Goal: Transaction & Acquisition: Purchase product/service

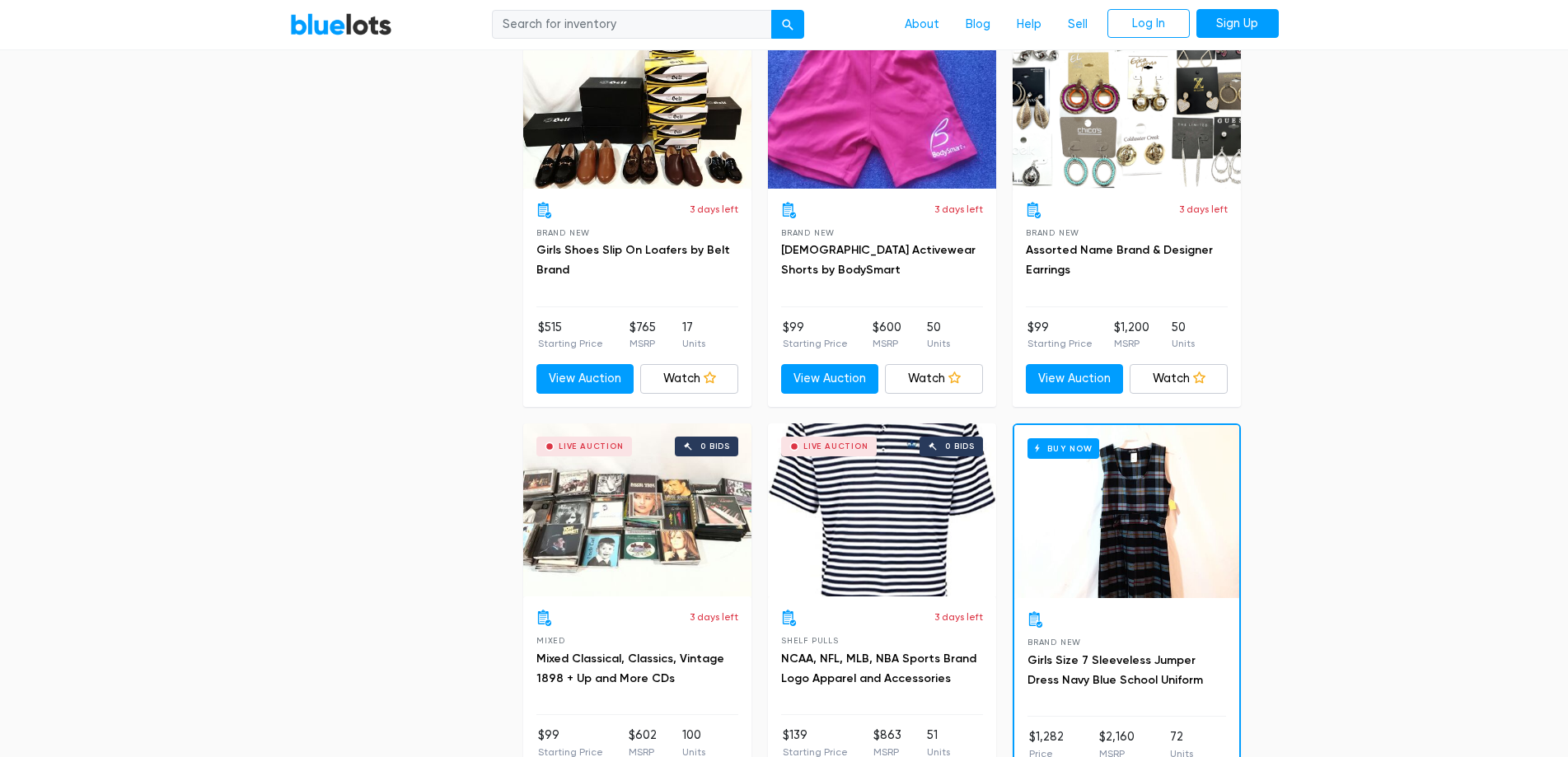
scroll to position [7086, 0]
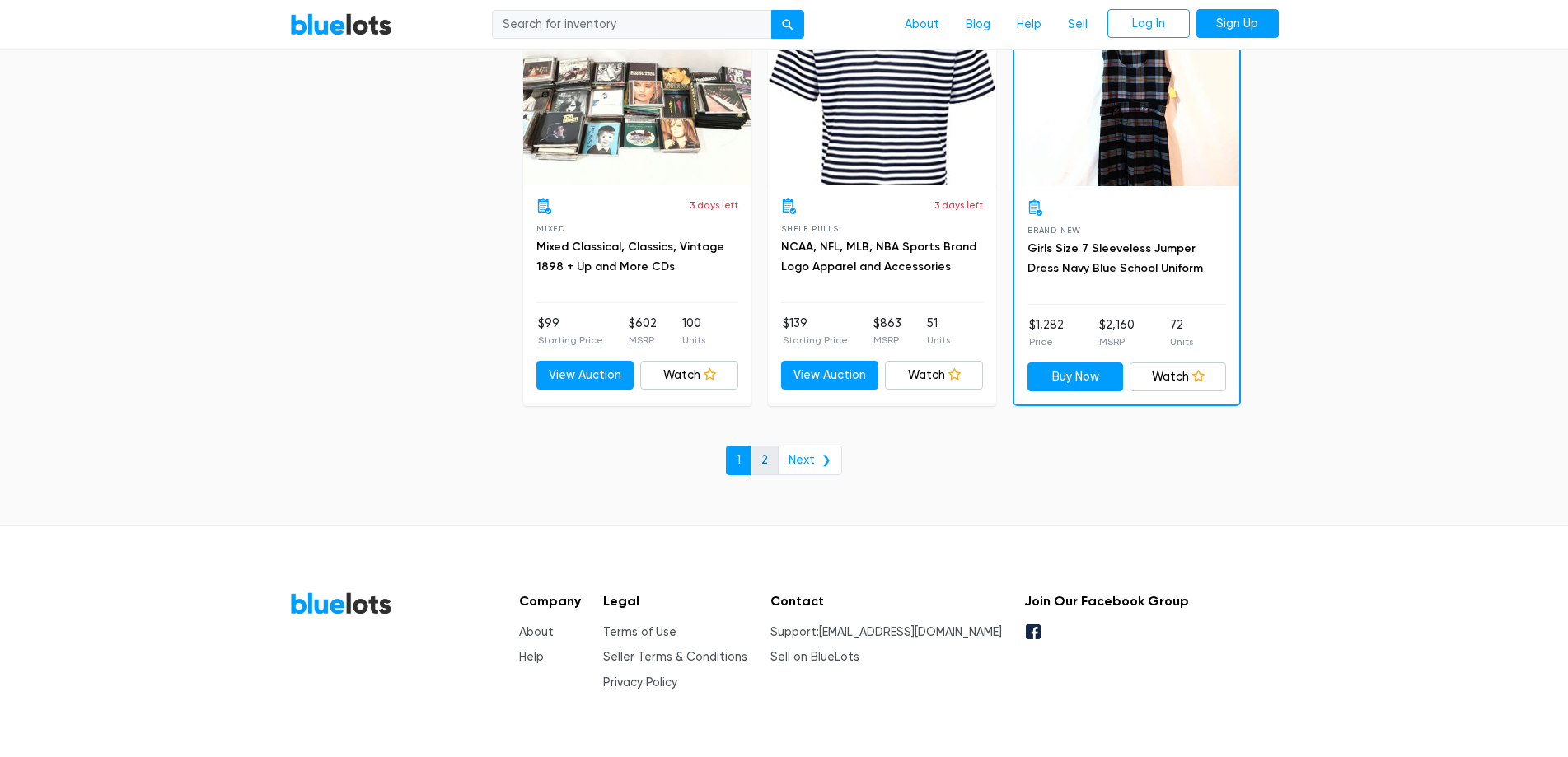
click at [767, 451] on link "2" at bounding box center [765, 460] width 28 height 29
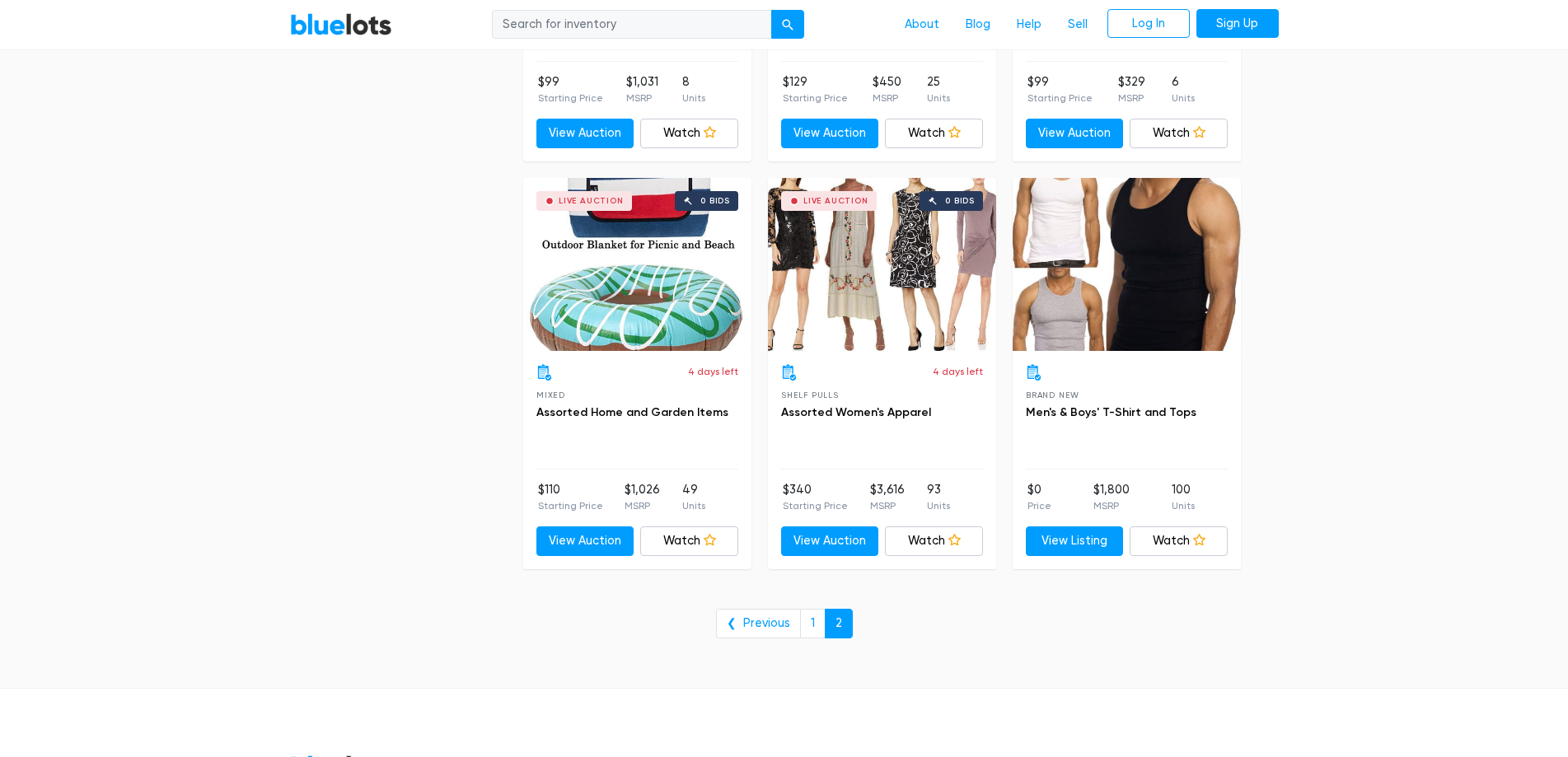
scroll to position [3791, 0]
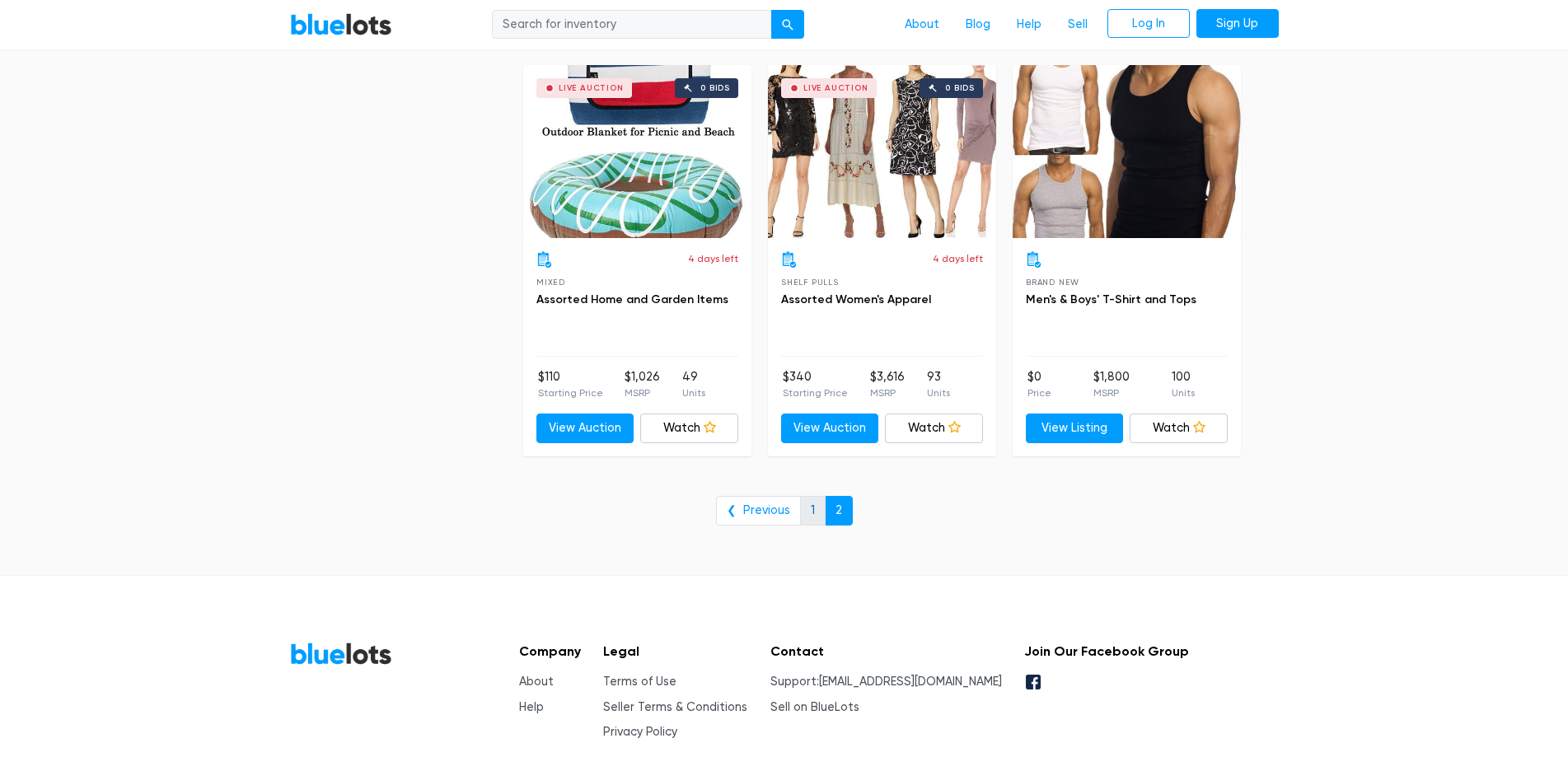
click at [802, 516] on link "1" at bounding box center [813, 511] width 25 height 29
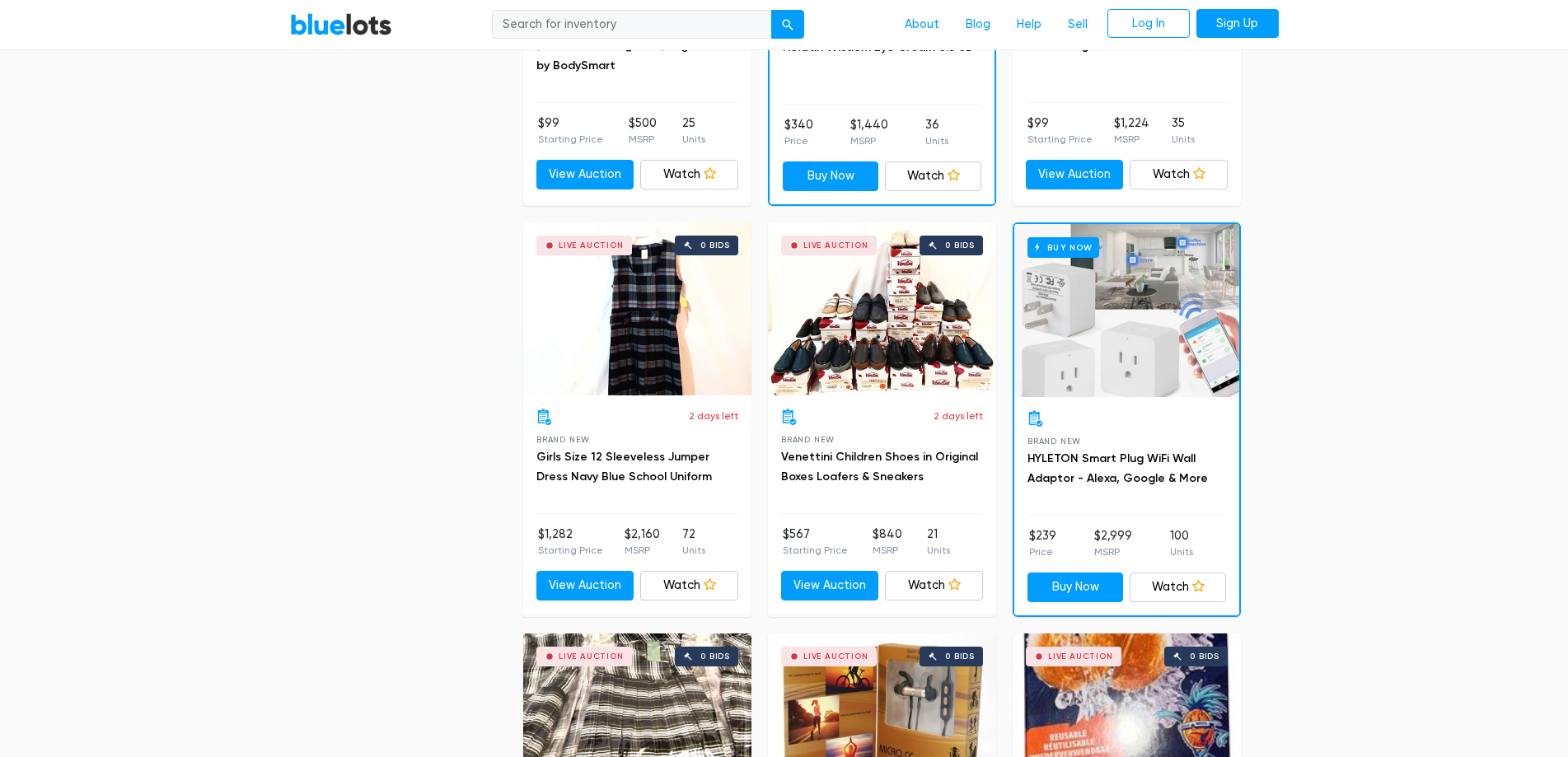
scroll to position [1154, 0]
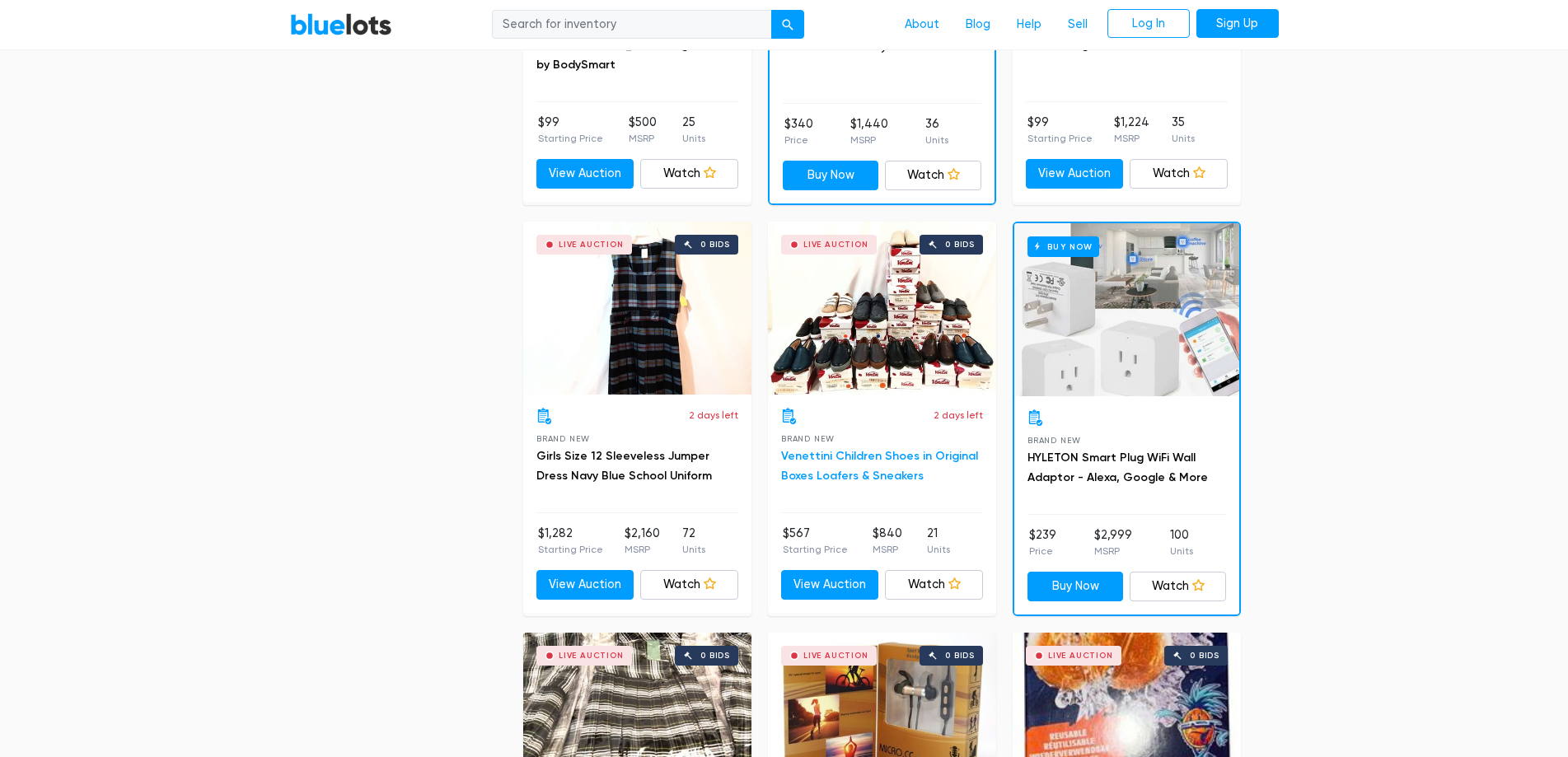
click at [829, 456] on link "Venettini Children Shoes in Original Boxes Loafers & Sneakers" at bounding box center [880, 466] width 197 height 34
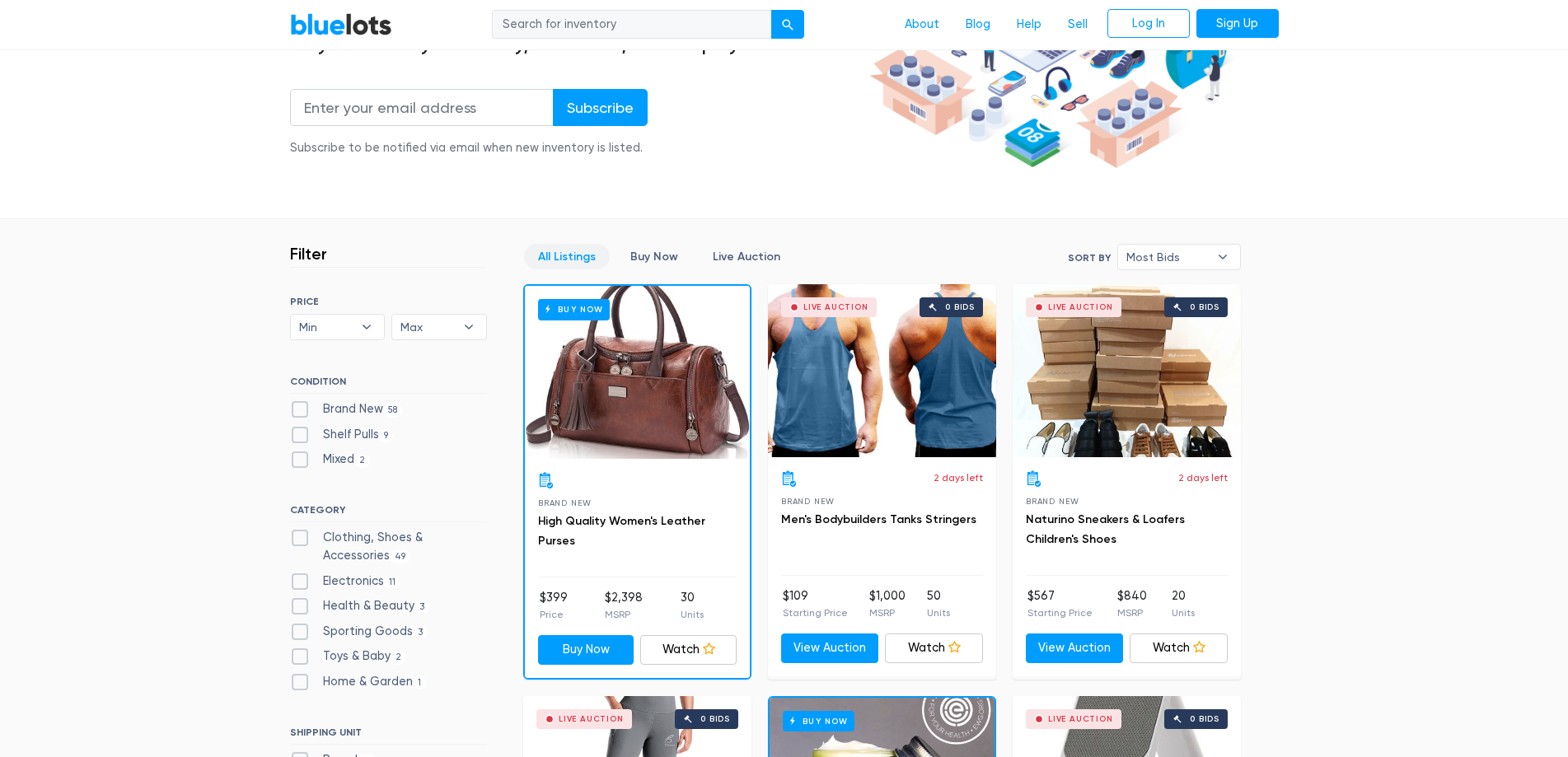
scroll to position [329, 0]
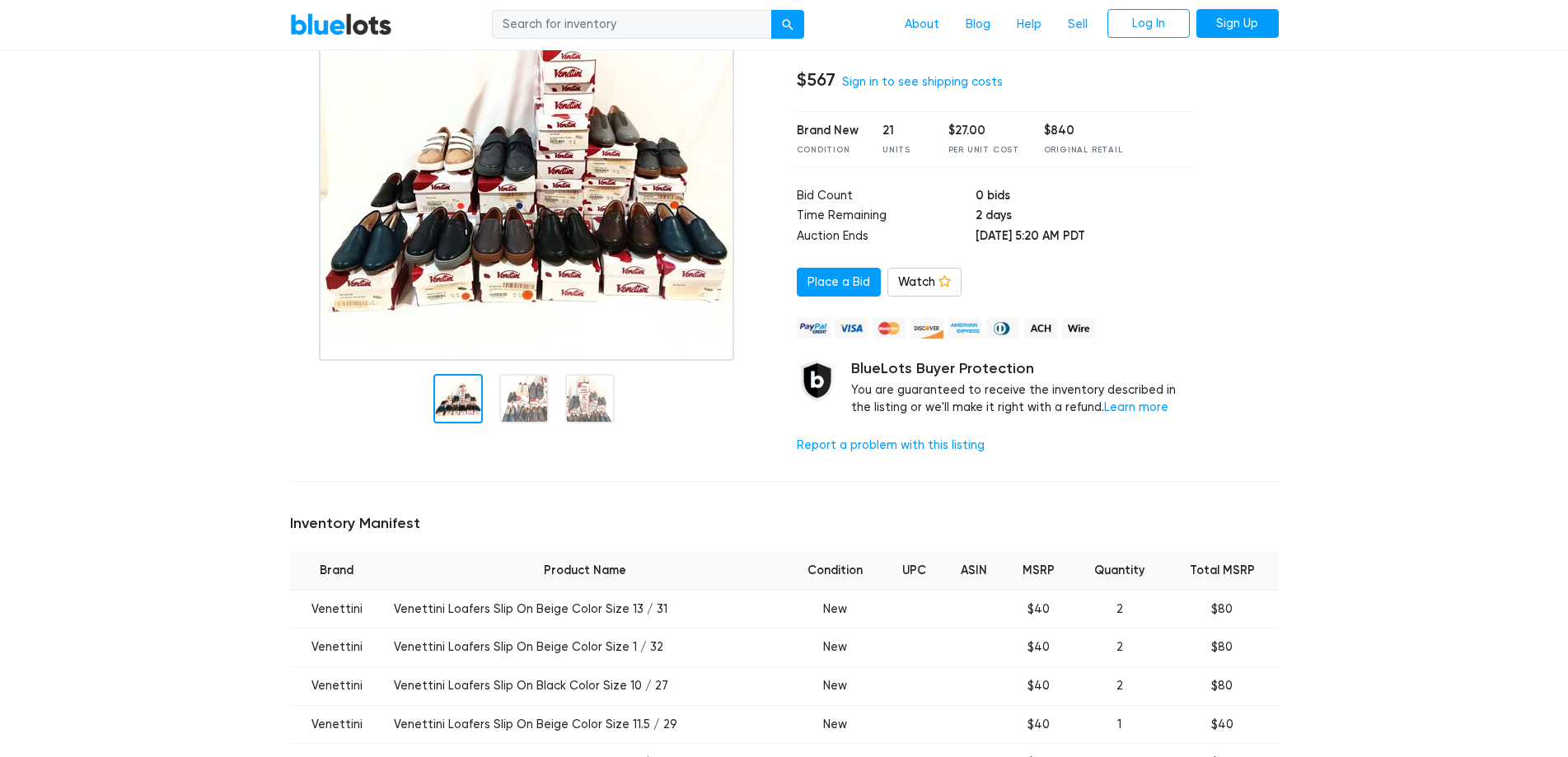
scroll to position [329, 0]
